Goal: Information Seeking & Learning: Understand process/instructions

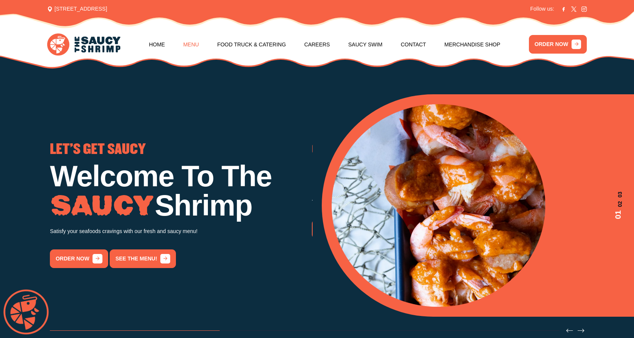
click at [197, 44] on nav "Home Menu Food Truck & Catering Careers Saucy Swim Contact Merchandise Shop" at bounding box center [324, 44] width 351 height 29
click at [187, 44] on link "Menu" at bounding box center [191, 44] width 16 height 29
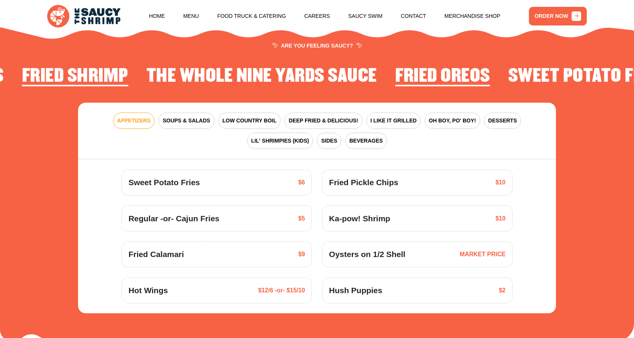
scroll to position [991, 0]
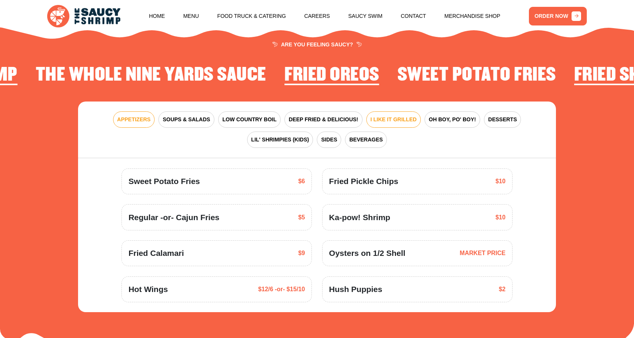
click at [378, 116] on span "I LIKE IT GRILLED" at bounding box center [393, 120] width 46 height 8
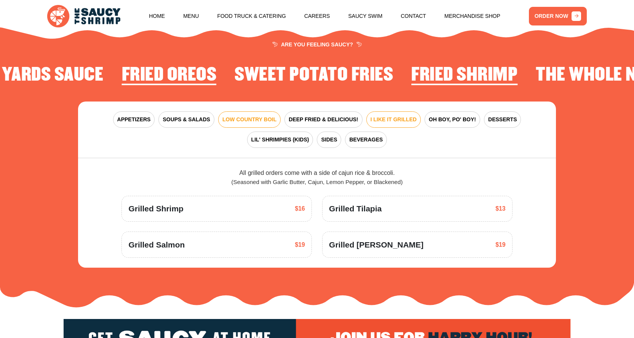
click at [251, 117] on span "LOW COUNTRY BOIL" at bounding box center [249, 120] width 54 height 8
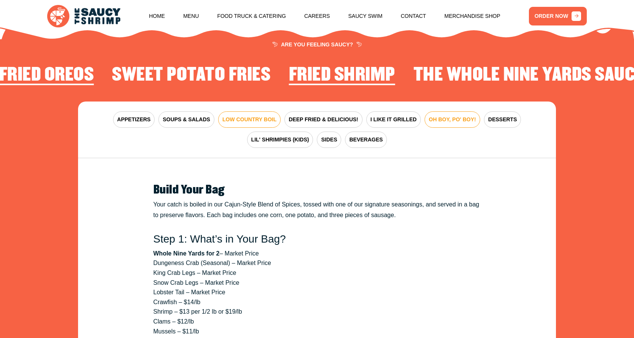
click at [451, 125] on button "OH BOY, PO' BOY!" at bounding box center [452, 119] width 56 height 16
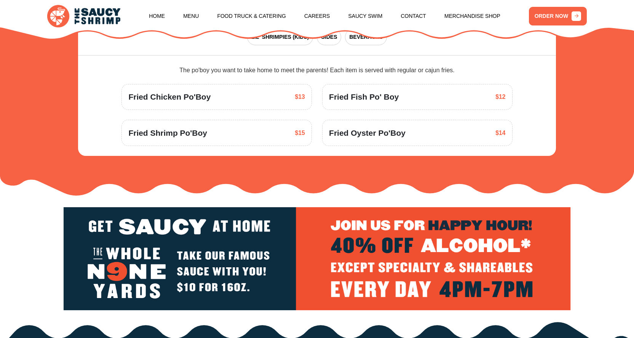
scroll to position [877, 0]
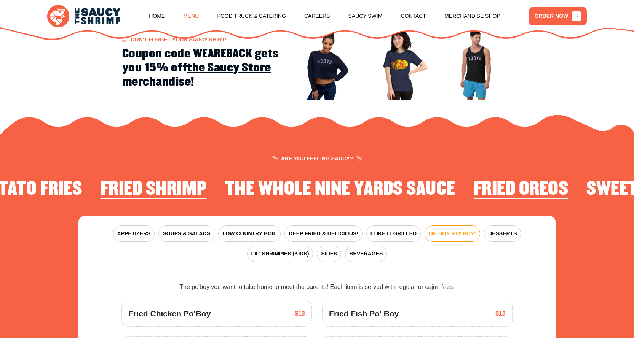
click at [183, 17] on link "Menu" at bounding box center [191, 16] width 16 height 29
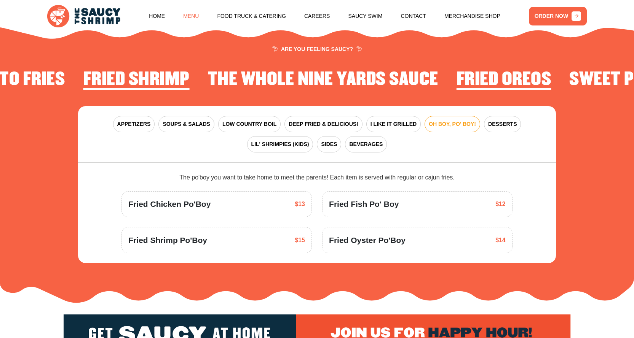
scroll to position [991, 0]
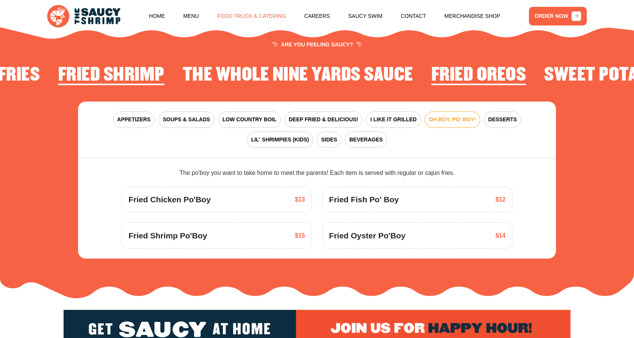
click at [267, 14] on link "Food Truck & Catering" at bounding box center [251, 16] width 68 height 29
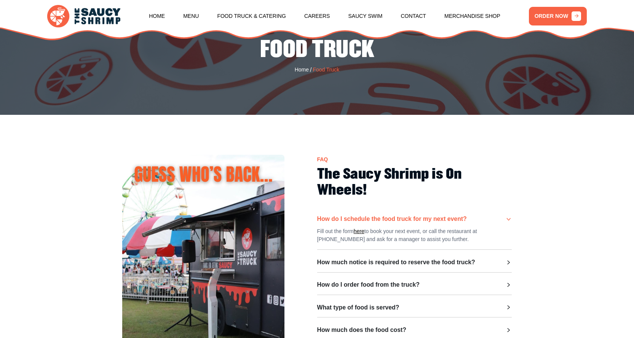
scroll to position [152, 0]
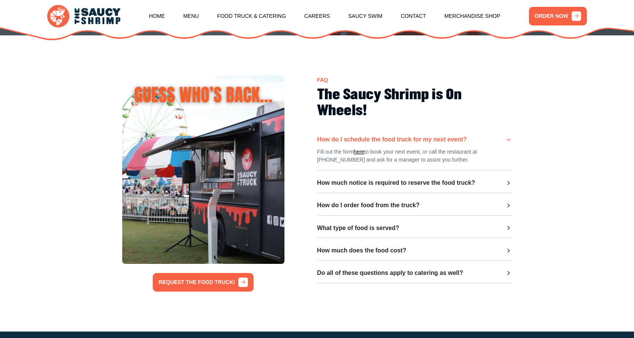
click at [374, 178] on div "How do I schedule the food truck for my next event? Fill out the form here to b…" at bounding box center [414, 209] width 195 height 147
click at [377, 187] on h3 "How much notice is required to reserve the food truck?" at bounding box center [396, 183] width 158 height 7
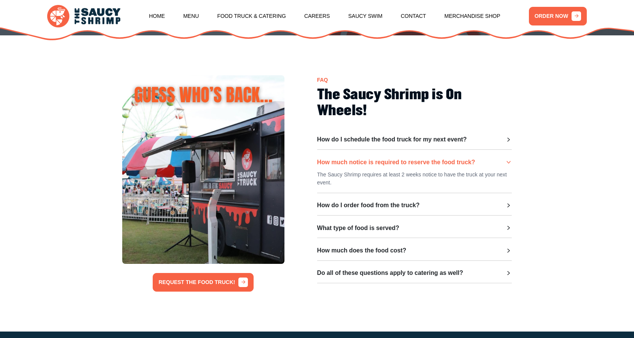
click at [380, 209] on h3 "How do I order food from the truck?" at bounding box center [368, 205] width 102 height 7
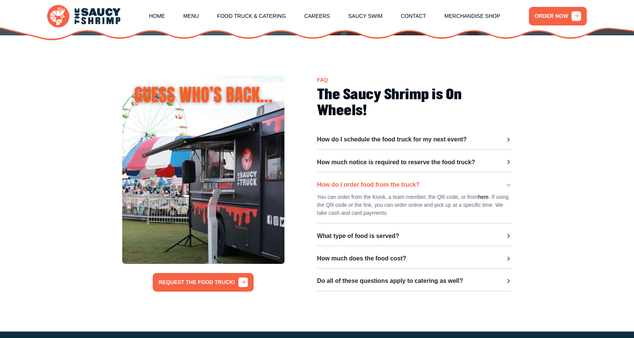
scroll to position [190, 0]
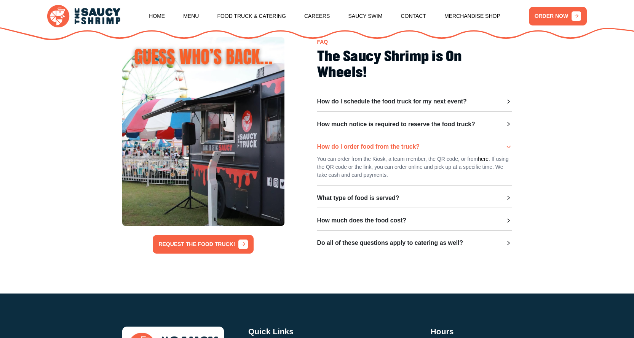
click at [371, 209] on div "What type of food is served? Our standard menu includes Fried Shrimp Baskets, C…" at bounding box center [414, 202] width 195 height 14
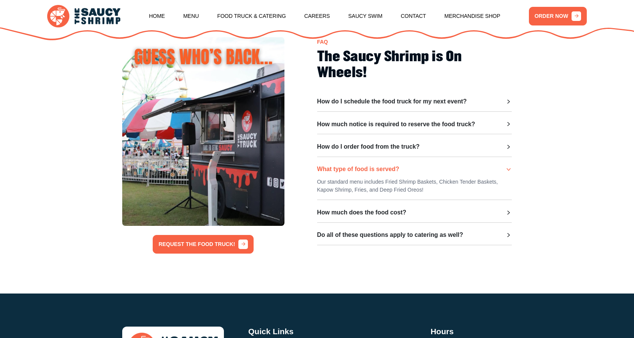
click at [381, 214] on h3 "How much does the food cost?" at bounding box center [361, 212] width 89 height 7
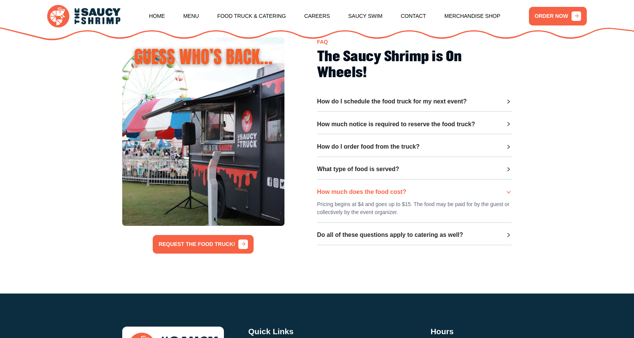
click at [410, 239] on h3 "Do all of these questions apply to catering as well?" at bounding box center [390, 235] width 146 height 7
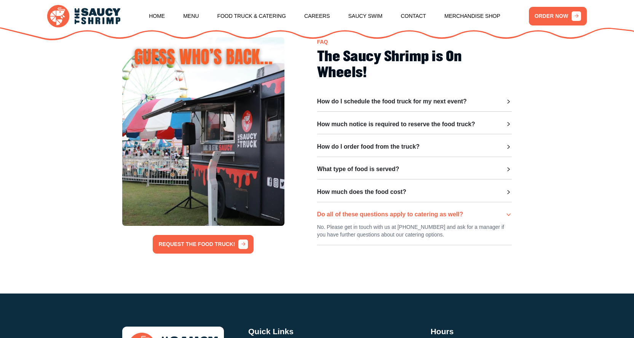
click at [384, 149] on h3 "How do I order food from the truck?" at bounding box center [368, 146] width 102 height 7
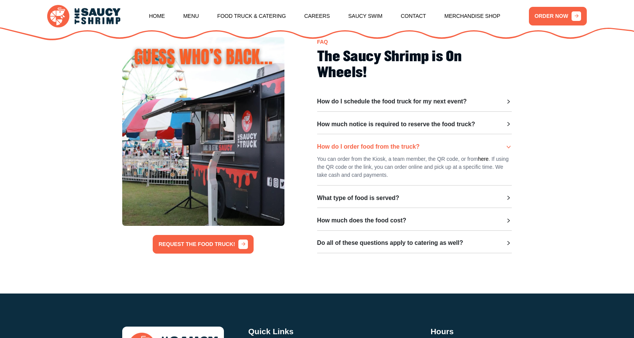
click at [388, 224] on h3 "How much does the food cost?" at bounding box center [361, 220] width 89 height 7
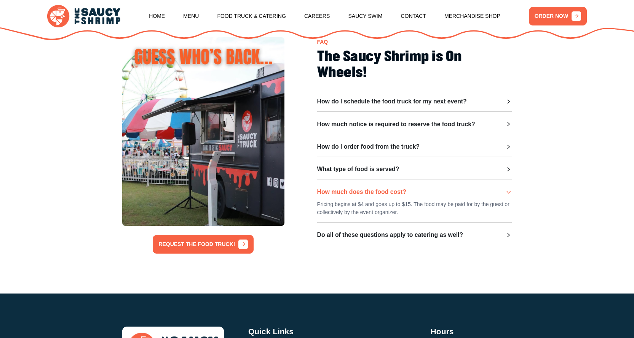
click at [363, 178] on div "What type of food is served? Our standard menu includes Fried Shrimp Baskets, C…" at bounding box center [414, 173] width 195 height 14
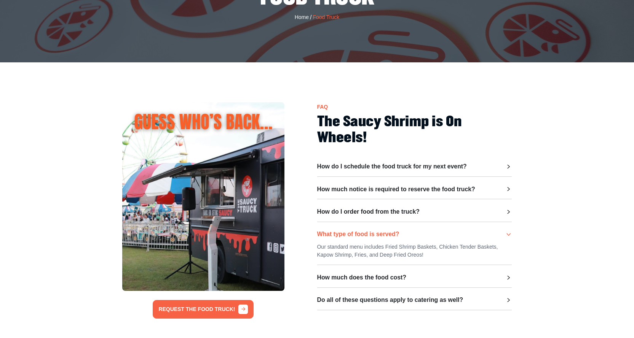
scroll to position [0, 0]
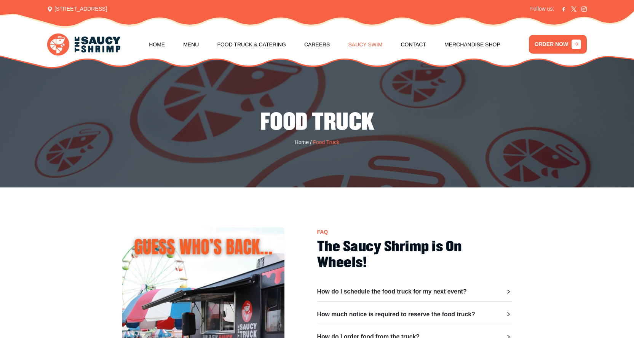
click at [374, 45] on link "Saucy Swim" at bounding box center [365, 44] width 34 height 29
